Goal: Contribute content: Contribute content

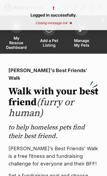
click at [48, 42] on span "Add a Pet Listing" at bounding box center [48, 42] width 19 height 9
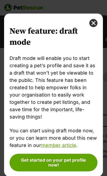
click at [96, 25] on button "close" at bounding box center [93, 23] width 8 height 8
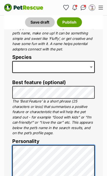
scroll to position [218, 0]
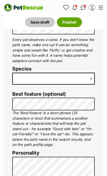
click at [93, 77] on span at bounding box center [91, 79] width 5 height 12
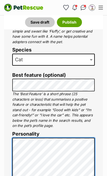
scroll to position [247, 0]
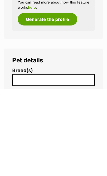
click at [83, 164] on input "search" at bounding box center [54, 167] width 81 height 6
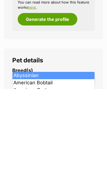
scroll to position [718, 0]
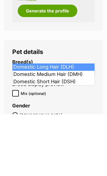
type input "dom"
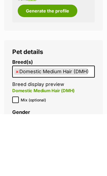
select select "252101"
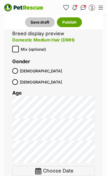
scroll to position [832, 0]
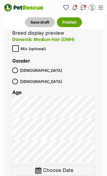
click at [40, 167] on img at bounding box center [38, 170] width 7 height 7
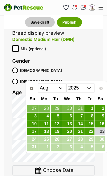
click at [60, 89] on select "Jan Feb Mar Apr May Jun Jul Aug" at bounding box center [52, 88] width 28 height 9
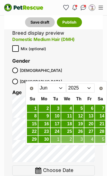
click at [59, 105] on link "3" at bounding box center [55, 108] width 10 height 7
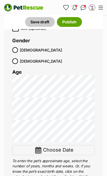
scroll to position [852, 0]
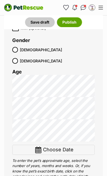
click at [39, 147] on img at bounding box center [38, 150] width 7 height 7
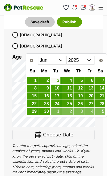
scroll to position [868, 0]
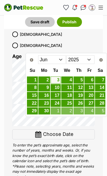
click at [61, 60] on select "Jan Feb Mar Apr May Jun Jul Aug" at bounding box center [52, 59] width 28 height 9
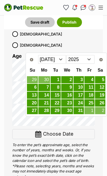
click at [61, 61] on select "Jan Feb Mar Apr May Jun Jul Aug" at bounding box center [52, 59] width 28 height 9
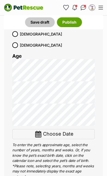
click at [102, 57] on div "Pet details Breed(s) Domestic Medium Hair (DMH) Abyssinian American Bobtail Ame…" at bounding box center [53, 168] width 99 height 431
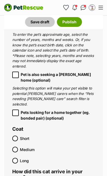
click at [13, 147] on span at bounding box center [15, 150] width 6 height 6
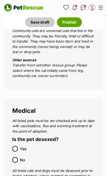
scroll to position [1208, 0]
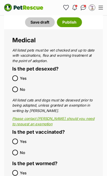
click at [12, 170] on span at bounding box center [15, 173] width 6 height 6
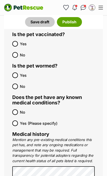
scroll to position [1385, 0]
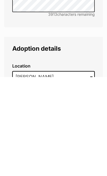
type input "Umina Beach, New South Wales, 2257"
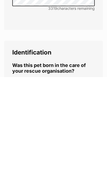
scroll to position [2187, 0]
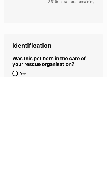
radio input "true"
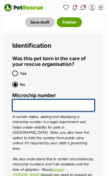
click at [56, 99] on input "Microchip number" at bounding box center [53, 105] width 82 height 12
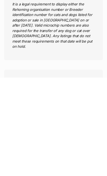
type input "991003002194129"
radio input "true"
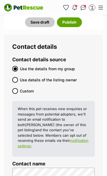
scroll to position [2577, 0]
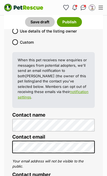
radio input "true"
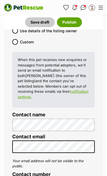
checkbox input "true"
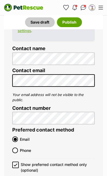
scroll to position [2691, 0]
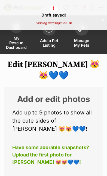
scroll to position [5, 0]
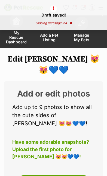
click at [98, 140] on div "Add or edit photos Add up to 9 photos to show all the cute sides of Larry 😻😻💙💙!…" at bounding box center [53, 137] width 99 height 113
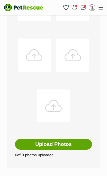
click at [58, 146] on button "Upload Photos" at bounding box center [53, 144] width 77 height 11
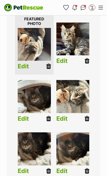
scroll to position [125, 0]
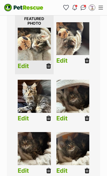
click at [48, 117] on icon at bounding box center [48, 118] width 5 height 6
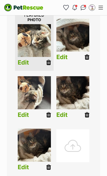
scroll to position [129, 0]
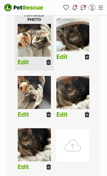
click at [47, 167] on icon at bounding box center [48, 167] width 5 height 6
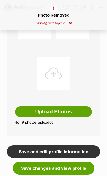
click at [65, 113] on button "Upload Photos" at bounding box center [53, 111] width 77 height 11
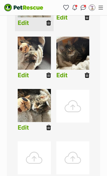
scroll to position [169, 0]
click at [47, 122] on img at bounding box center [34, 105] width 33 height 33
click at [49, 124] on link at bounding box center [48, 127] width 5 height 7
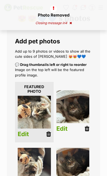
scroll to position [60, 0]
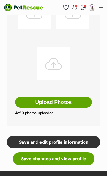
click at [66, 100] on button "Upload Photos" at bounding box center [53, 102] width 77 height 11
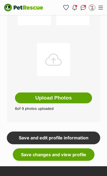
scroll to position [317, 0]
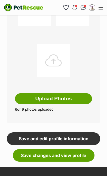
click at [76, 138] on link "Save and edit profile information" at bounding box center [53, 138] width 93 height 12
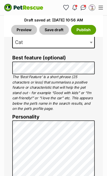
scroll to position [523, 0]
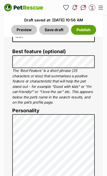
click at [58, 29] on button "Save draft" at bounding box center [54, 30] width 30 height 10
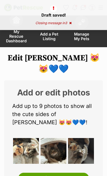
scroll to position [8, 0]
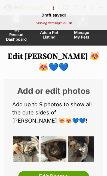
click at [32, 140] on img at bounding box center [26, 150] width 26 height 26
click at [61, 146] on img at bounding box center [53, 150] width 26 height 26
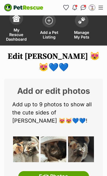
click at [89, 141] on div "+3" at bounding box center [81, 150] width 26 height 26
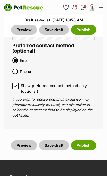
scroll to position [3018, 0]
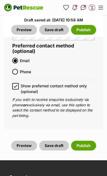
click at [26, 141] on link "Preview" at bounding box center [24, 146] width 26 height 10
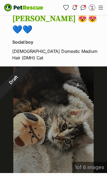
scroll to position [476, 0]
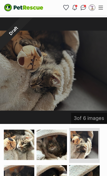
scroll to position [524, 0]
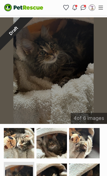
click at [50, 166] on img at bounding box center [51, 179] width 30 height 30
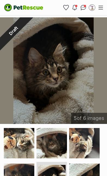
click at [92, 174] on img at bounding box center [84, 179] width 30 height 30
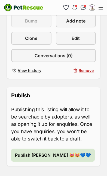
scroll to position [287, 0]
click at [48, 158] on span "Publish [PERSON_NAME] 😻😻💙💙" at bounding box center [53, 155] width 76 height 7
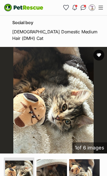
scroll to position [483, 0]
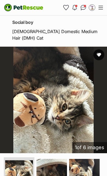
click at [57, 159] on img at bounding box center [51, 174] width 30 height 30
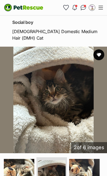
click at [87, 160] on img at bounding box center [84, 174] width 30 height 30
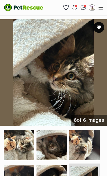
scroll to position [512, 0]
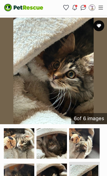
click at [57, 141] on img at bounding box center [51, 143] width 30 height 30
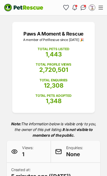
scroll to position [82, 0]
